Goal: Transaction & Acquisition: Purchase product/service

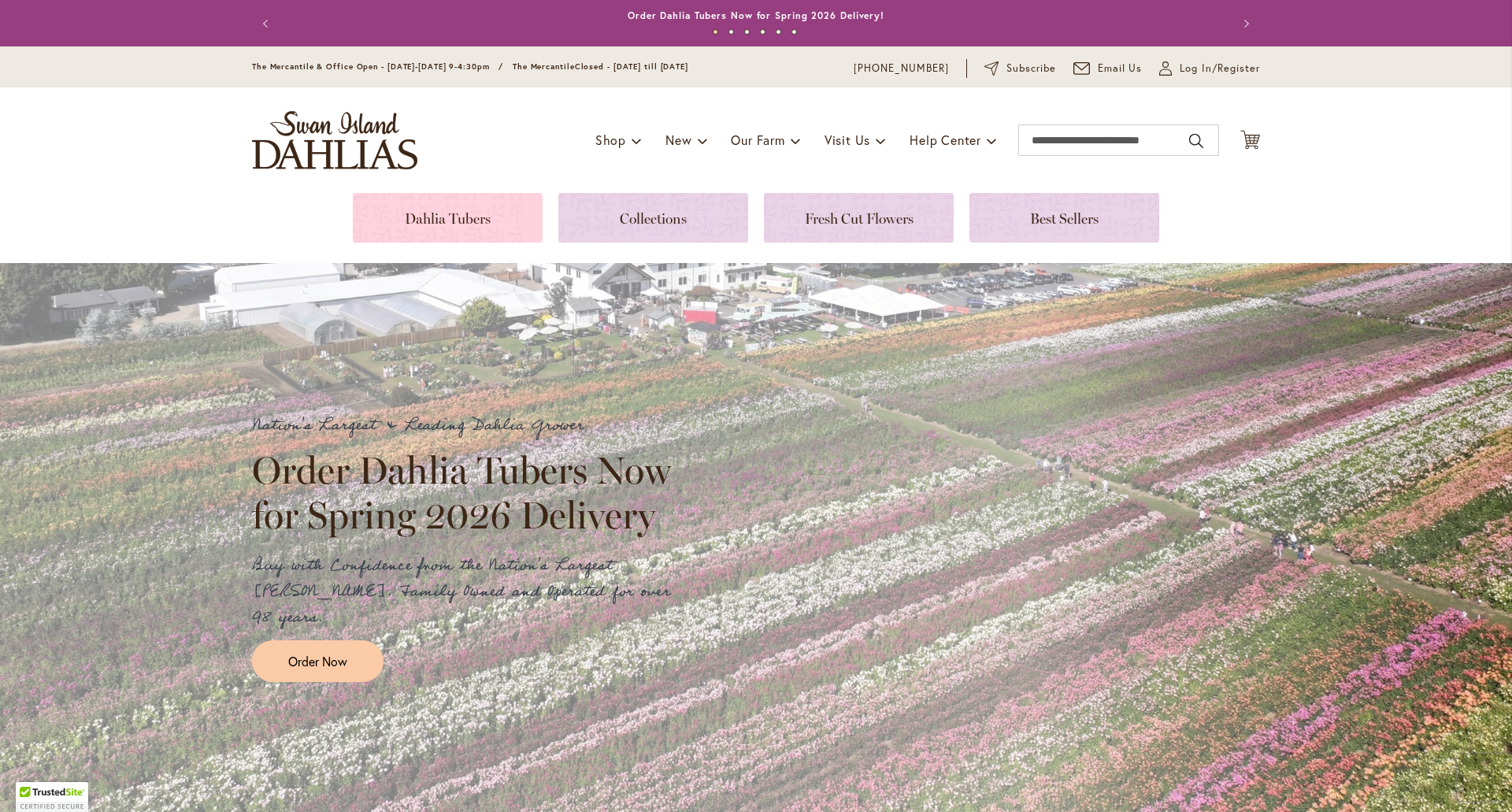
click at [466, 211] on link at bounding box center [447, 218] width 190 height 49
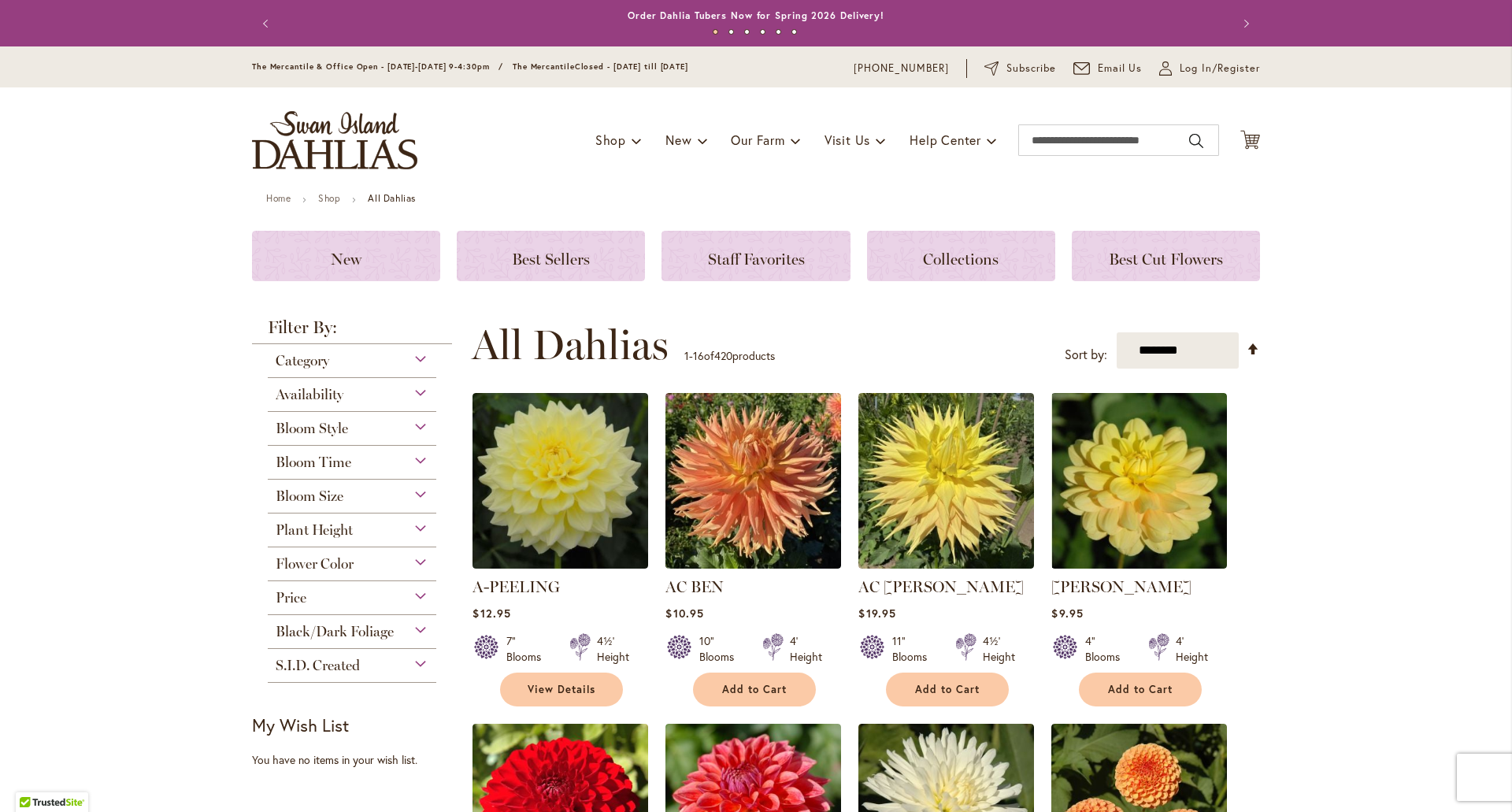
click at [314, 567] on span "Flower Color" at bounding box center [314, 564] width 78 height 18
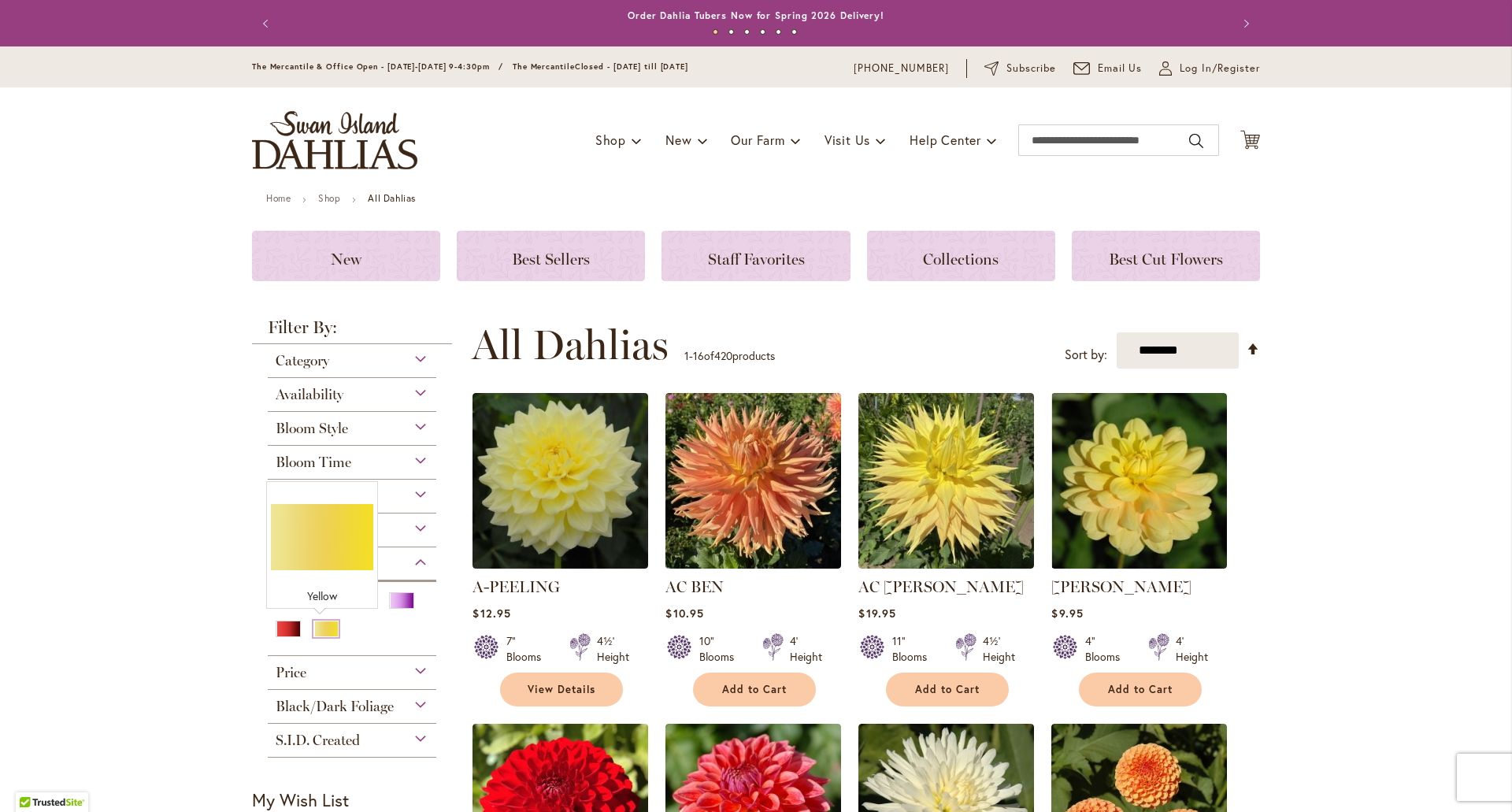
click at [319, 632] on div "Yellow" at bounding box center [326, 628] width 26 height 17
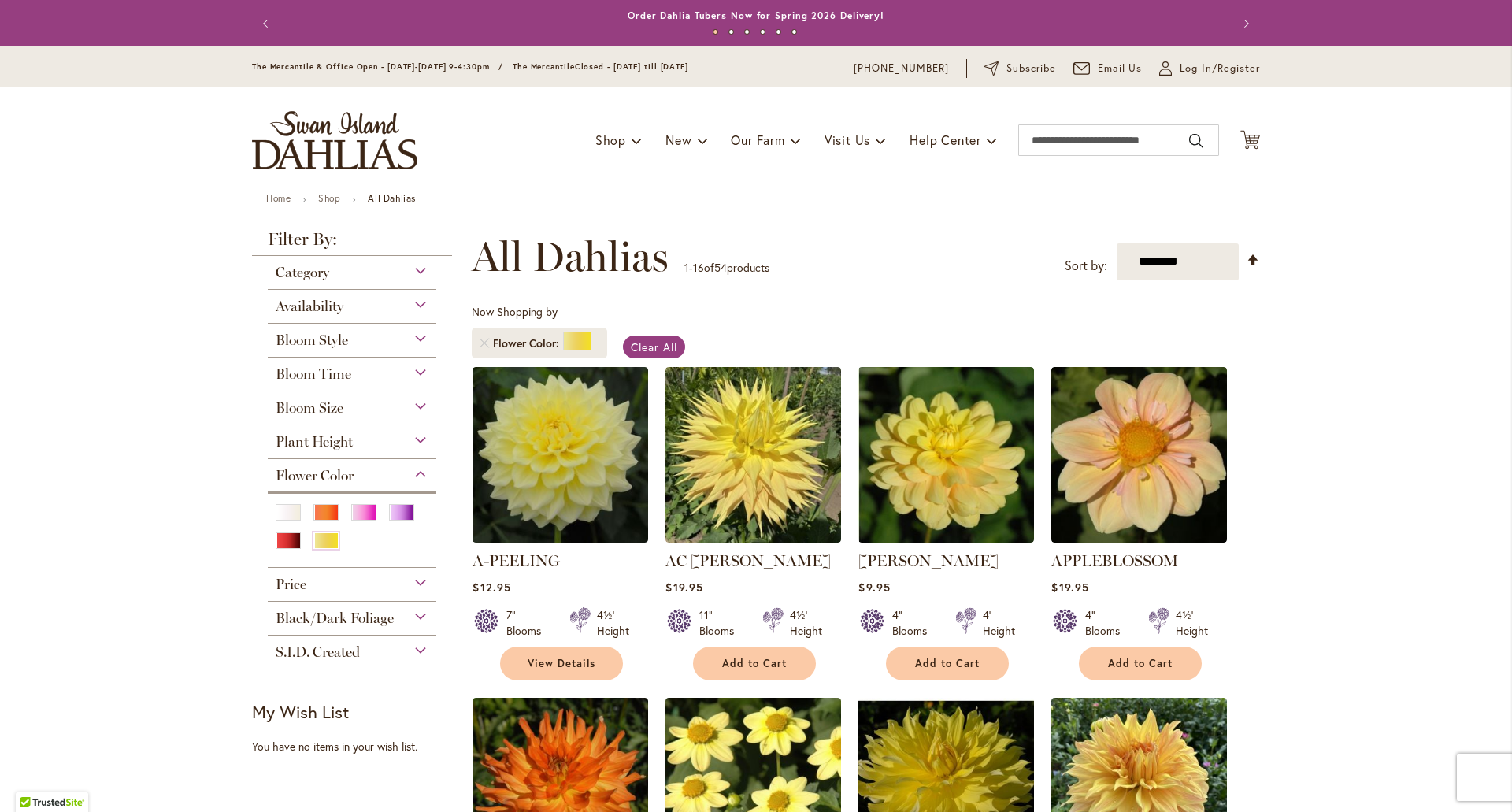
click at [330, 405] on span "Bloom Size" at bounding box center [309, 408] width 68 height 18
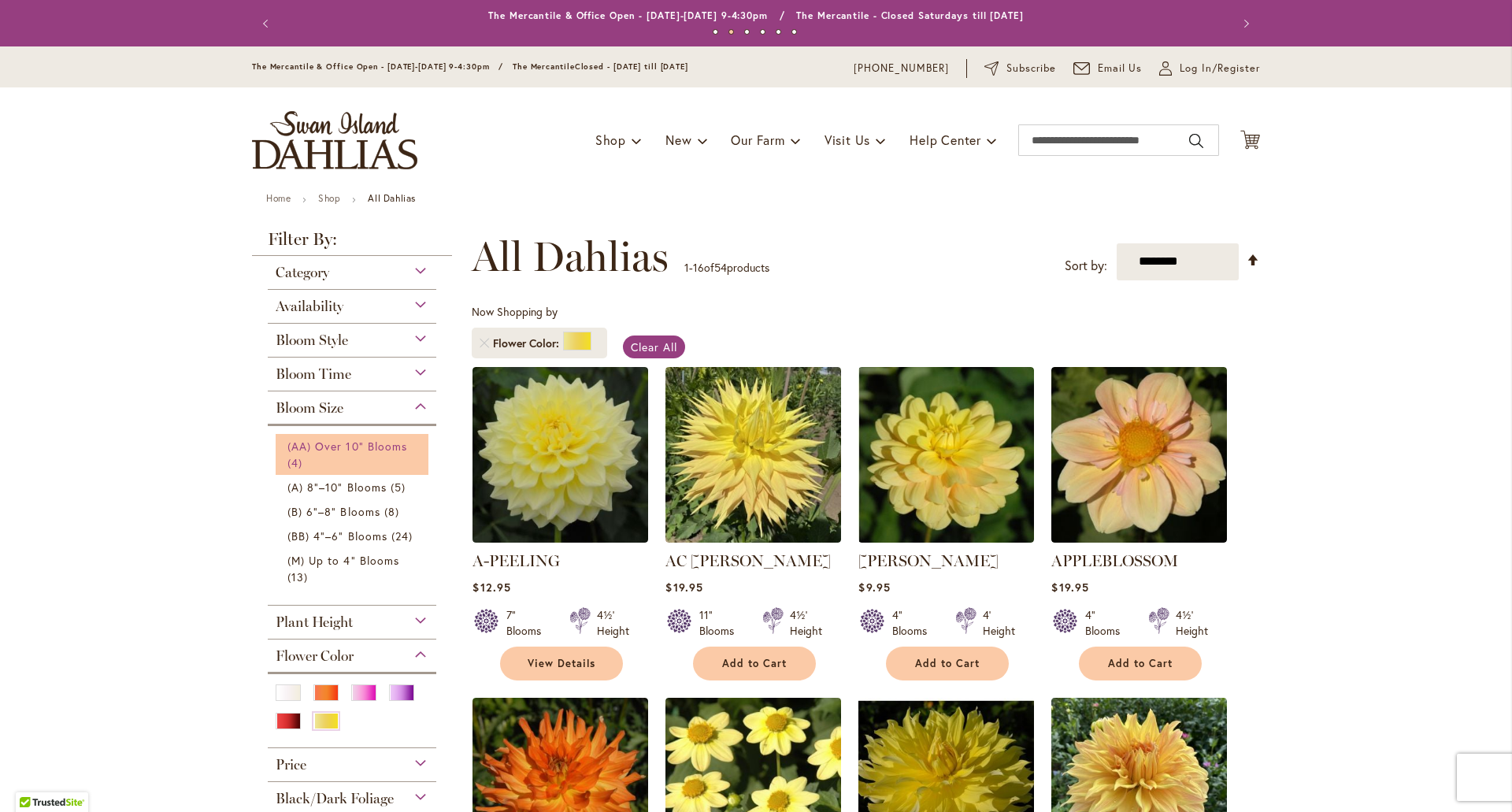
click at [309, 445] on span "(AA) Over 10" Blooms" at bounding box center [347, 446] width 120 height 15
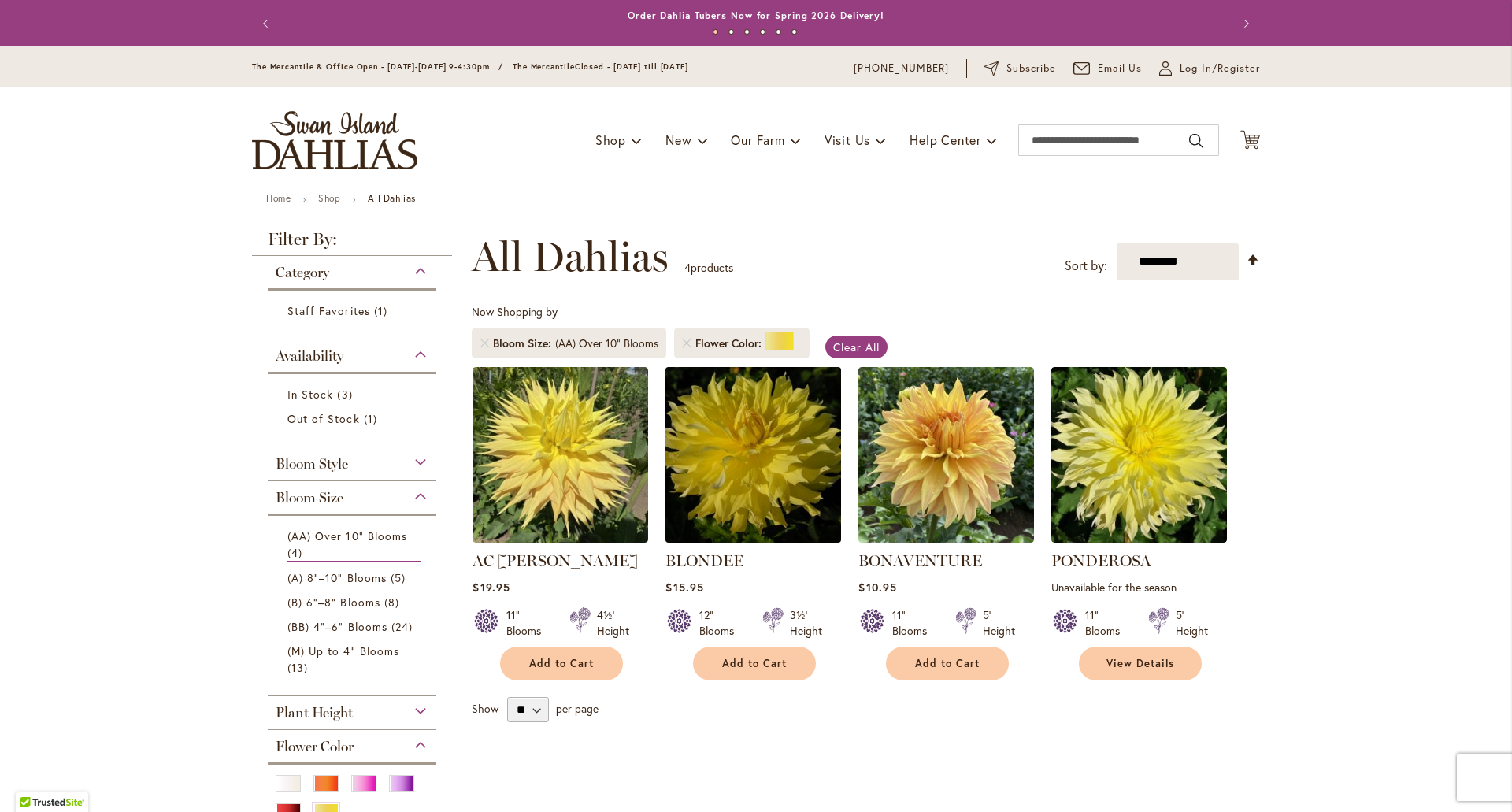
click at [729, 425] on img at bounding box center [753, 454] width 184 height 184
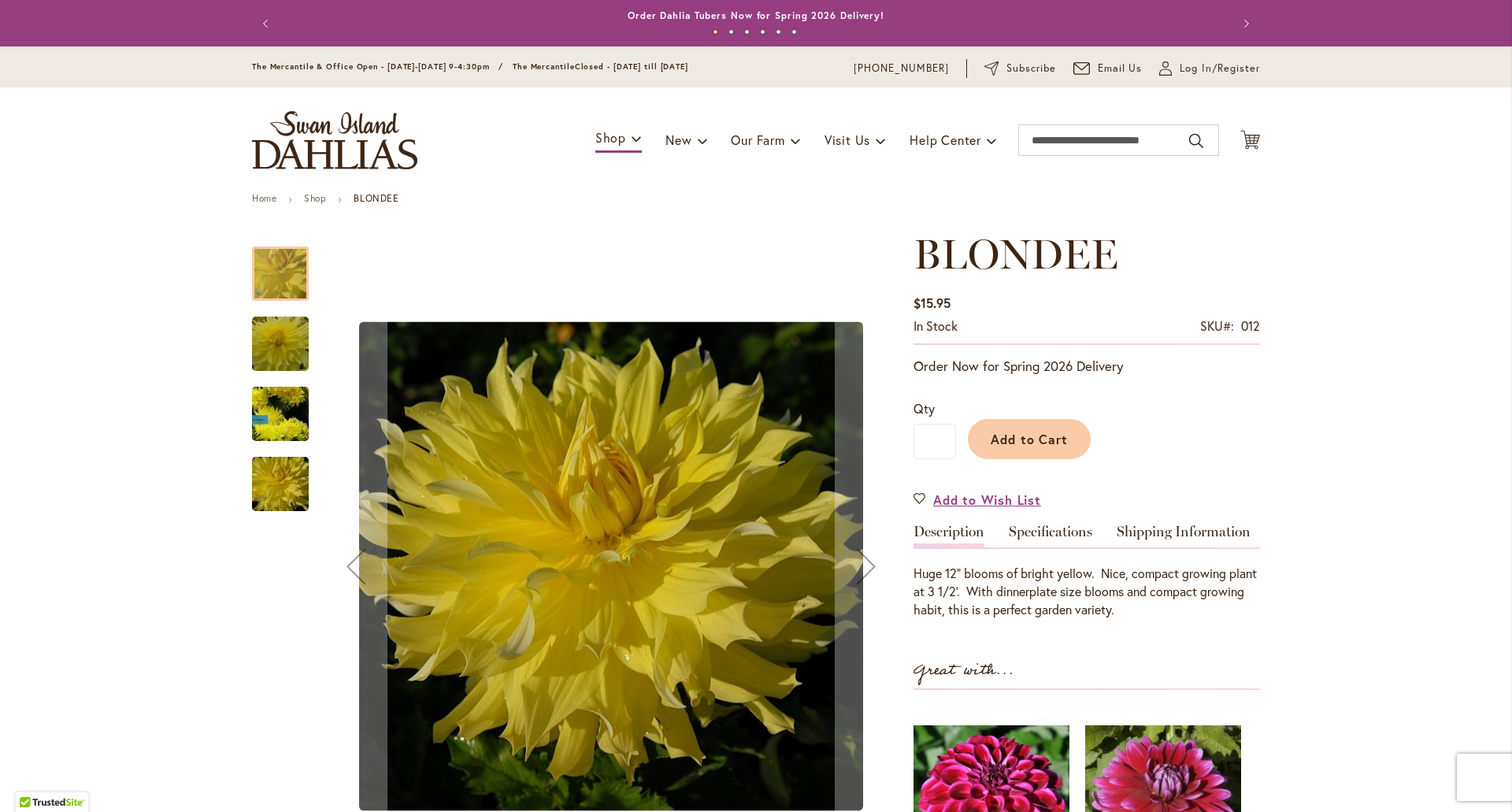
click at [272, 407] on img "Blondee" at bounding box center [280, 414] width 113 height 102
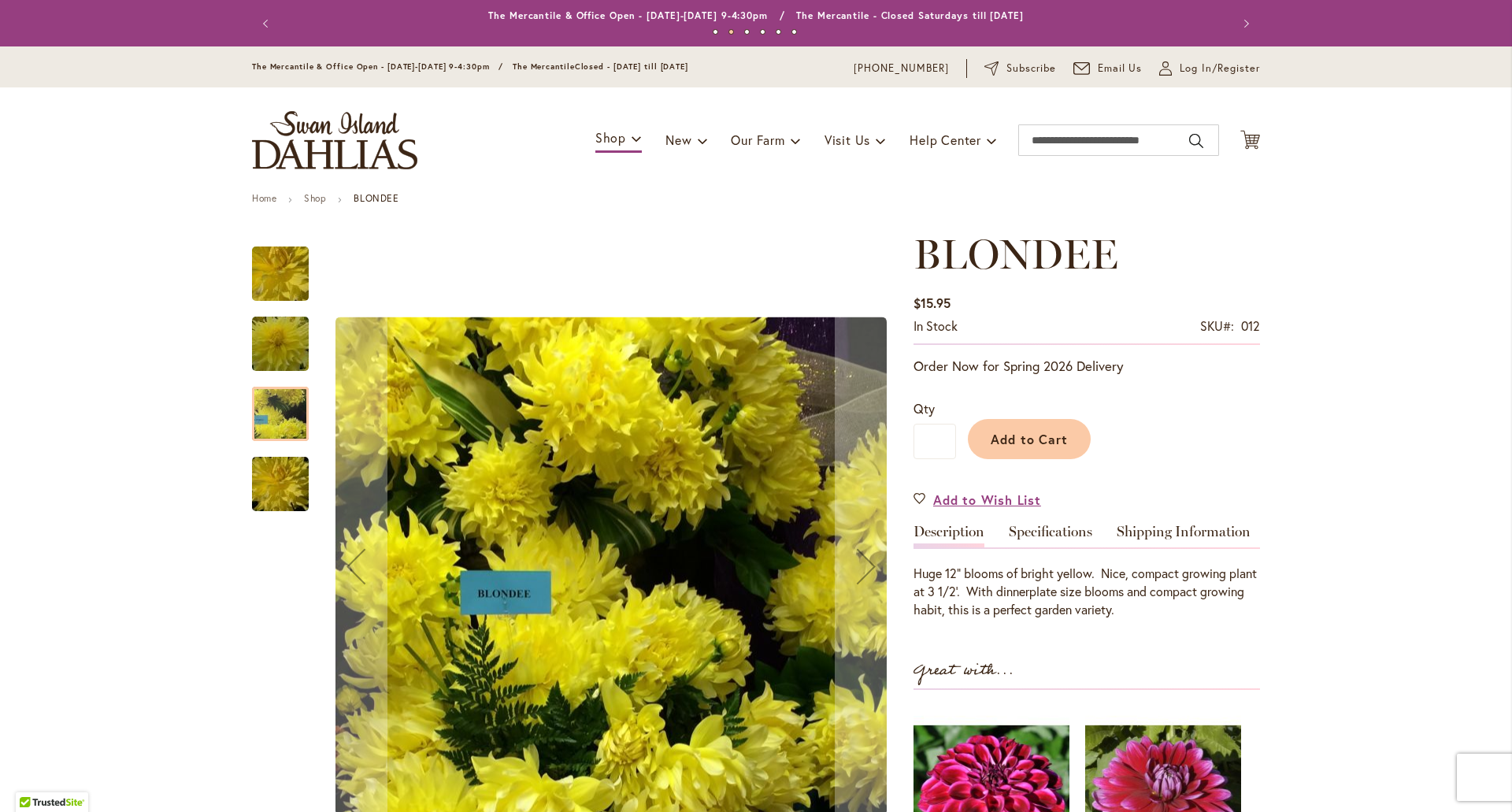
click at [272, 479] on img "Blondee" at bounding box center [280, 484] width 113 height 76
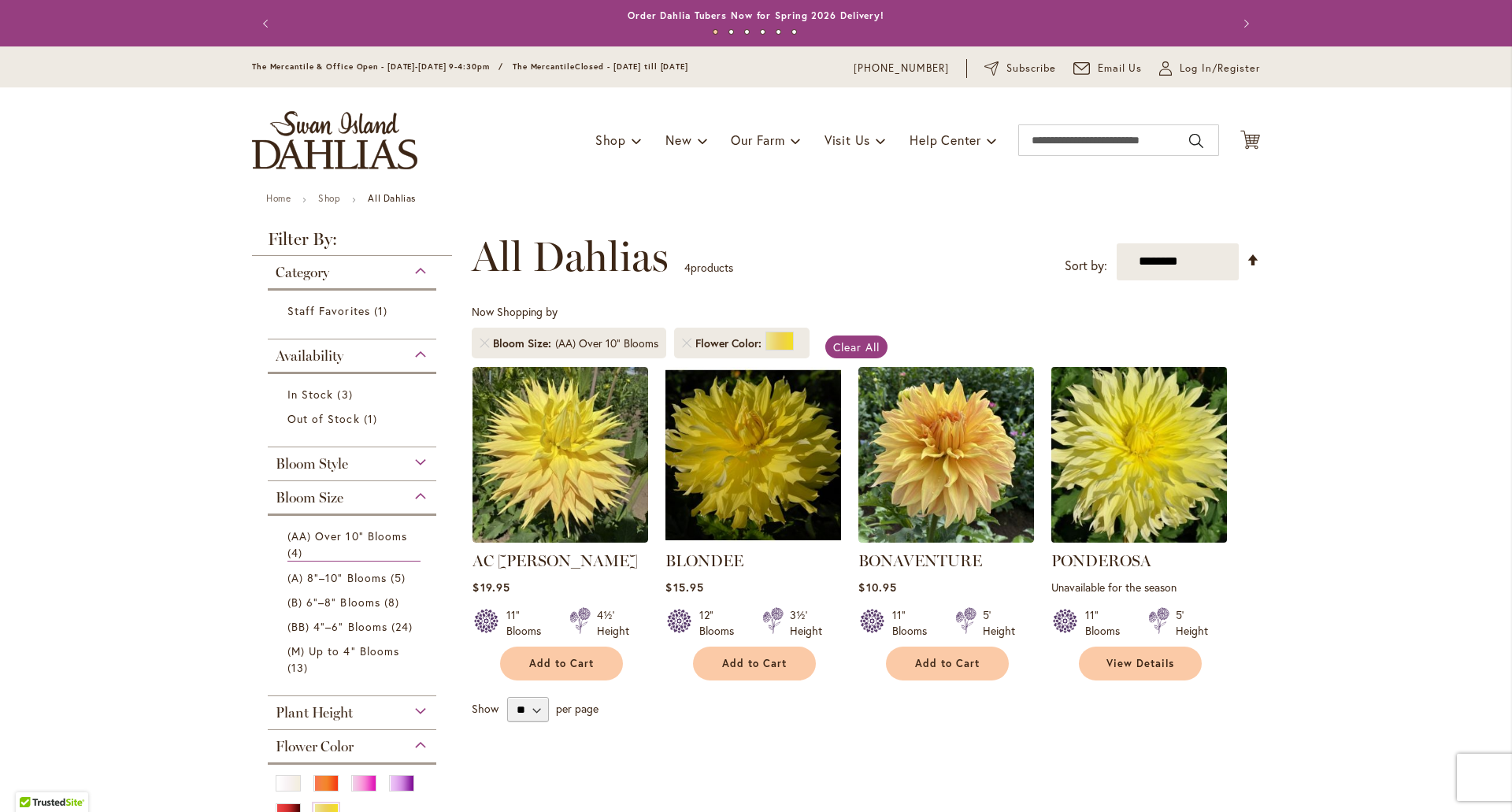
click at [1121, 455] on img at bounding box center [1139, 454] width 184 height 184
click at [1103, 415] on img at bounding box center [1139, 454] width 184 height 184
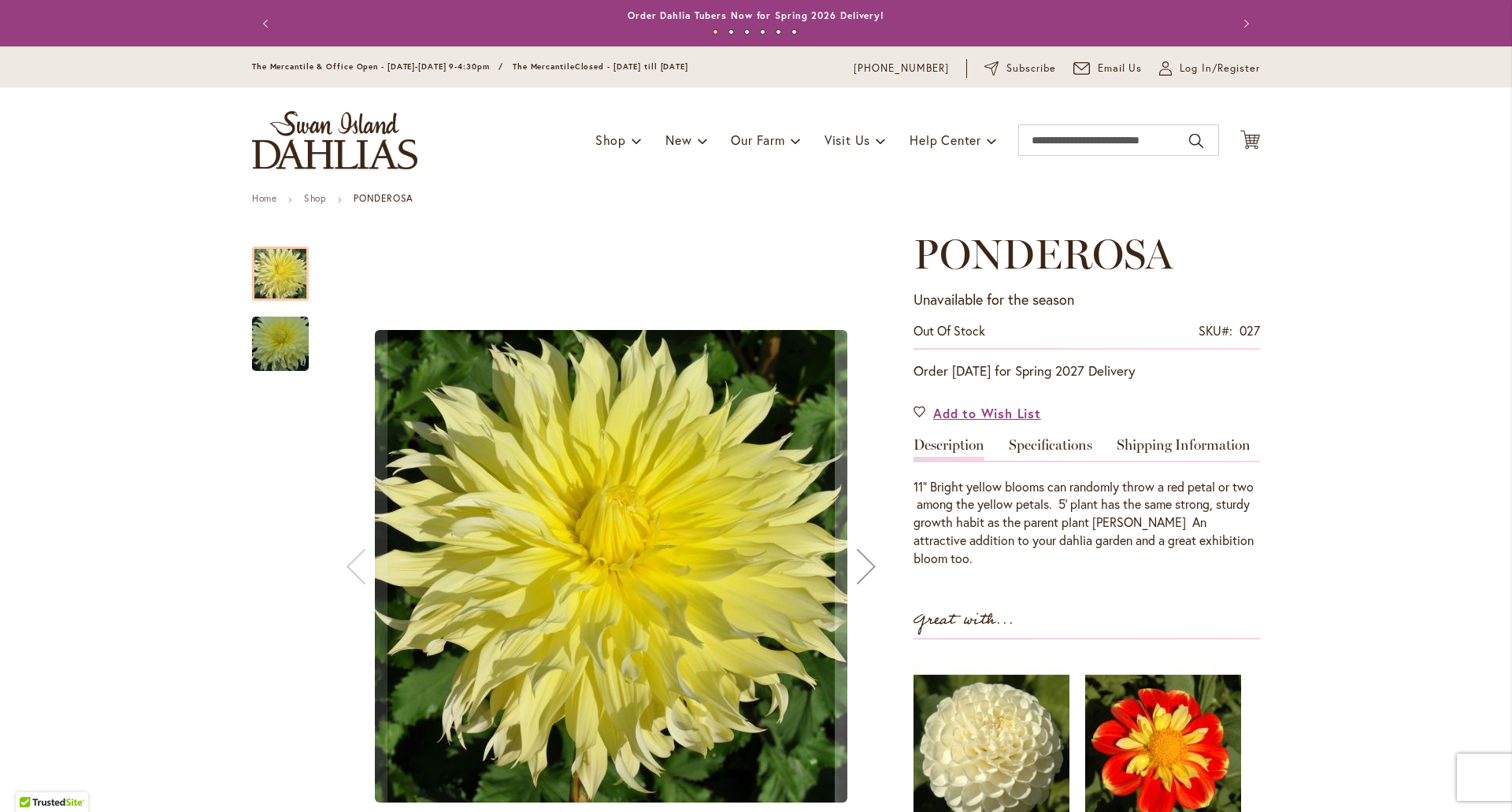
click at [284, 356] on img "Ponderosa" at bounding box center [280, 344] width 113 height 76
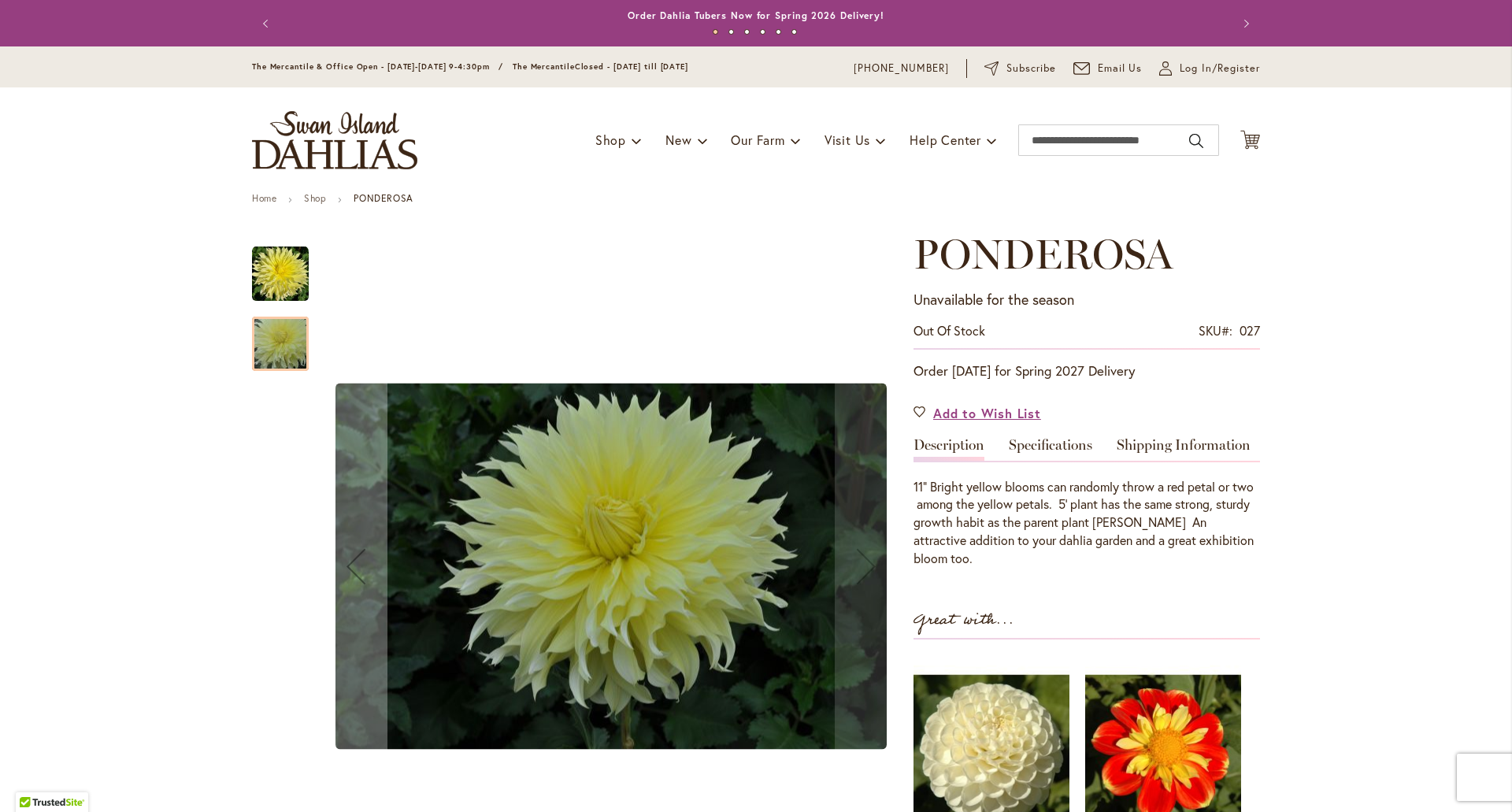
click at [279, 277] on img "Ponderosa" at bounding box center [281, 275] width 57 height 57
